Goal: Task Accomplishment & Management: Manage account settings

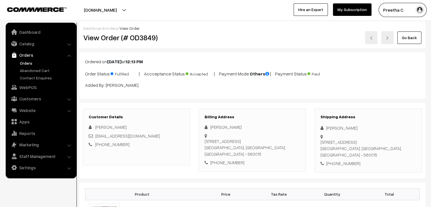
click at [414, 42] on link "Go Back" at bounding box center [410, 37] width 24 height 12
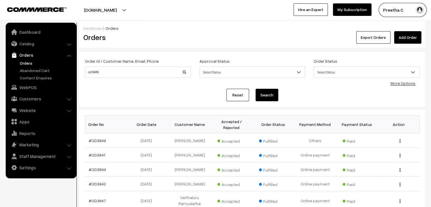
click at [231, 97] on link "Reset" at bounding box center [238, 95] width 23 height 12
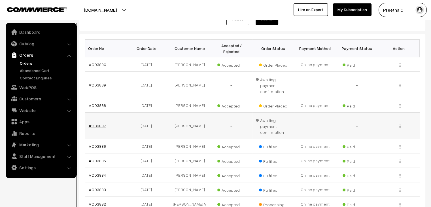
scroll to position [85, 0]
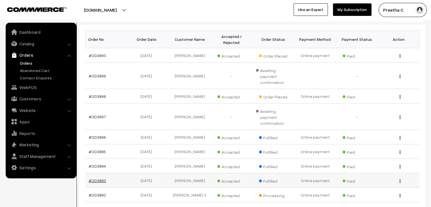
click at [100, 178] on link "#OD3883" at bounding box center [97, 180] width 17 height 5
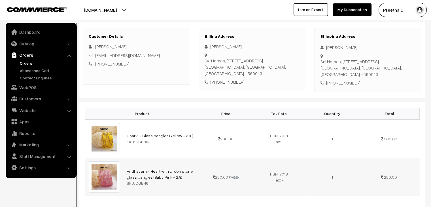
scroll to position [85, 0]
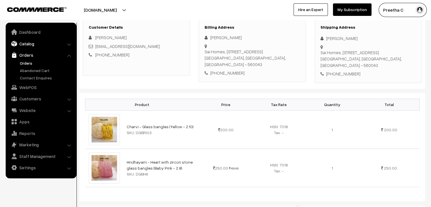
click at [30, 48] on link "Catalog" at bounding box center [41, 44] width 68 height 10
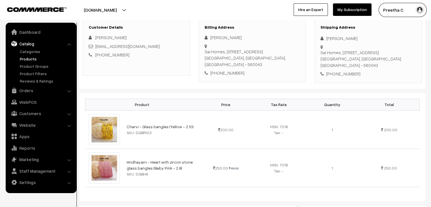
click at [28, 59] on link "Products" at bounding box center [46, 59] width 56 height 6
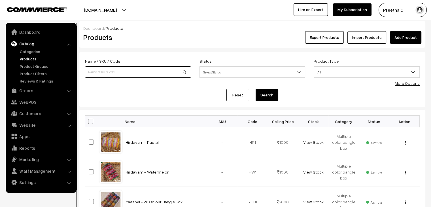
click at [106, 71] on input at bounding box center [138, 71] width 106 height 11
type input "PREMIUM"
click at [256, 89] on button "Search" at bounding box center [267, 95] width 23 height 12
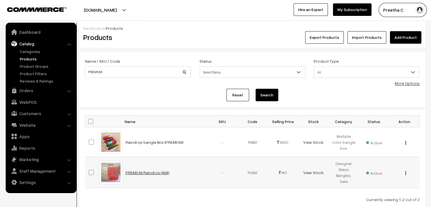
click at [156, 172] on link "PREMIUM Raindrop (AMI)" at bounding box center [148, 172] width 44 height 5
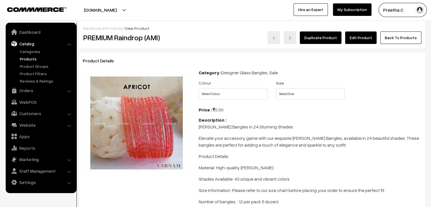
click at [360, 38] on link "Edit Product" at bounding box center [360, 37] width 31 height 12
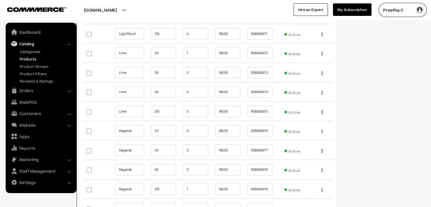
scroll to position [1957, 0]
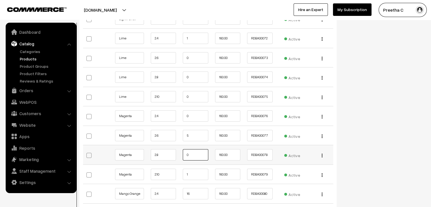
drag, startPoint x: 193, startPoint y: 149, endPoint x: 183, endPoint y: 149, distance: 10.5
click at [183, 149] on td "0" at bounding box center [196, 155] width 32 height 20
click at [368, 132] on div "Status Active Inactive Active Publish Date Product Type -- Select -- -- Select …" at bounding box center [385, 64] width 89 height 3938
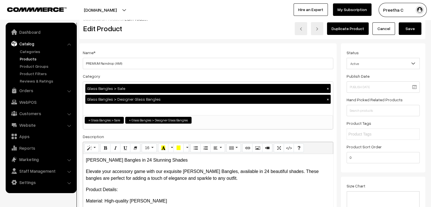
scroll to position [0, 0]
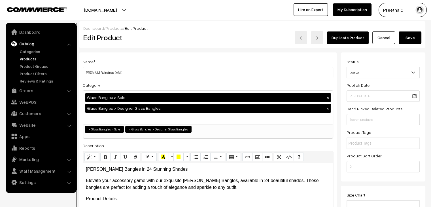
click at [408, 33] on button "Save" at bounding box center [410, 37] width 23 height 12
